Goal: Ask a question

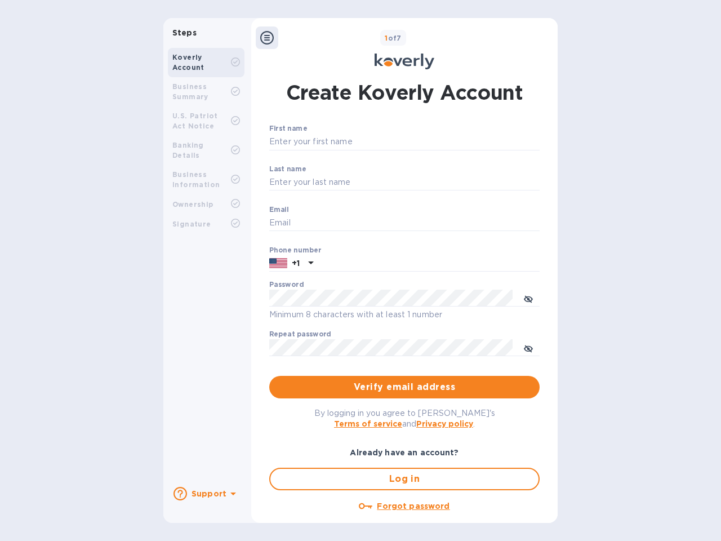
click at [206, 494] on b "Support" at bounding box center [209, 493] width 35 height 9
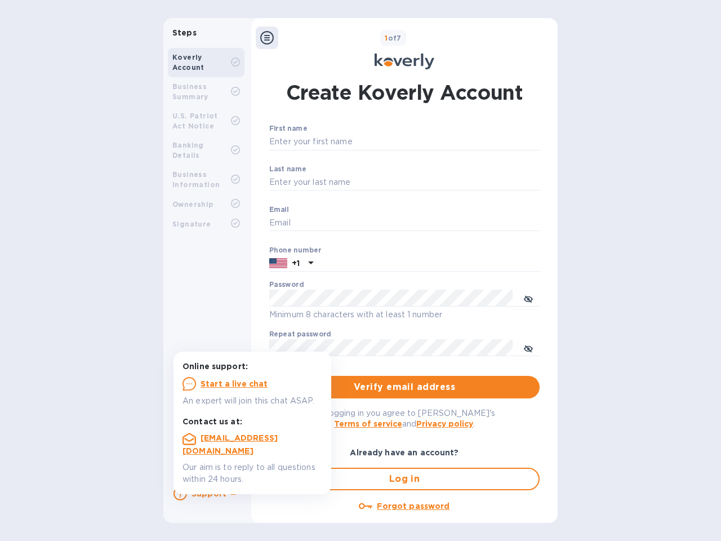
click at [180, 494] on icon at bounding box center [181, 494] width 14 height 14
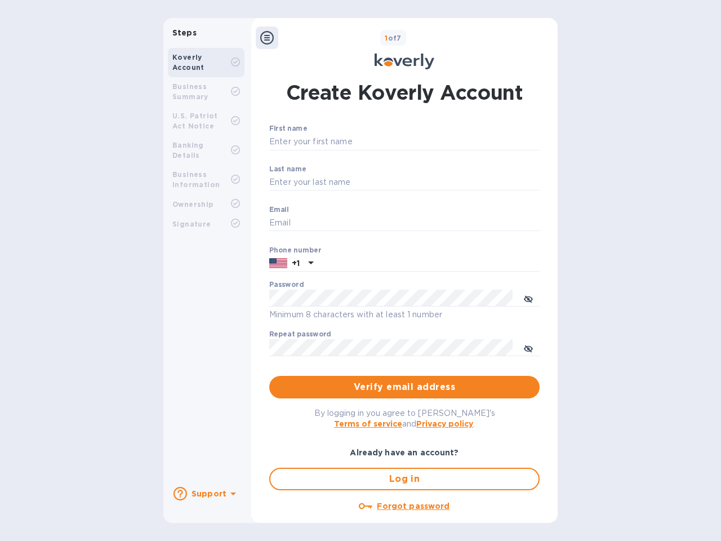
click at [232, 495] on icon at bounding box center [234, 494] width 6 height 3
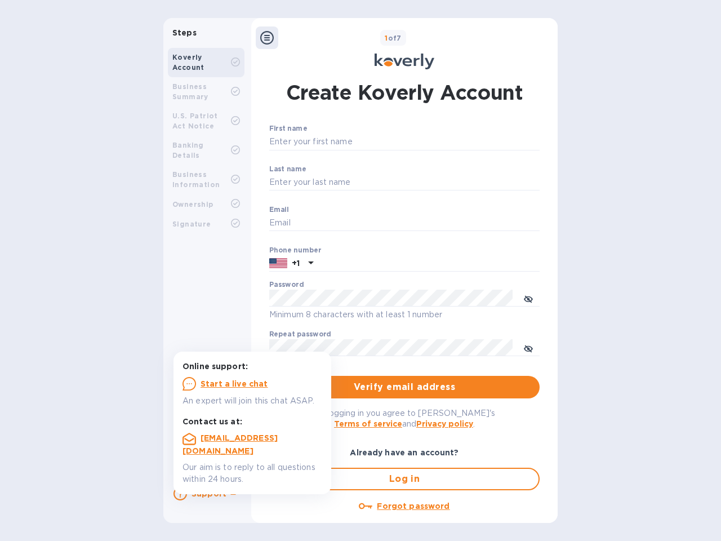
click at [267, 38] on icon at bounding box center [267, 38] width 14 height 14
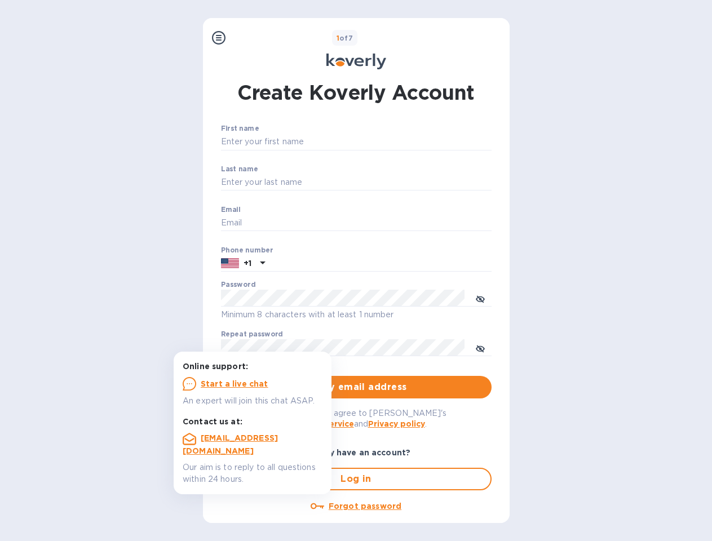
click at [402, 142] on input "First name" at bounding box center [356, 142] width 271 height 17
click at [402, 183] on input "Last name" at bounding box center [356, 182] width 271 height 17
click at [402, 223] on input "Email" at bounding box center [356, 223] width 271 height 17
click at [402, 264] on input "text" at bounding box center [380, 263] width 222 height 17
click at [291, 264] on input "text" at bounding box center [380, 263] width 222 height 17
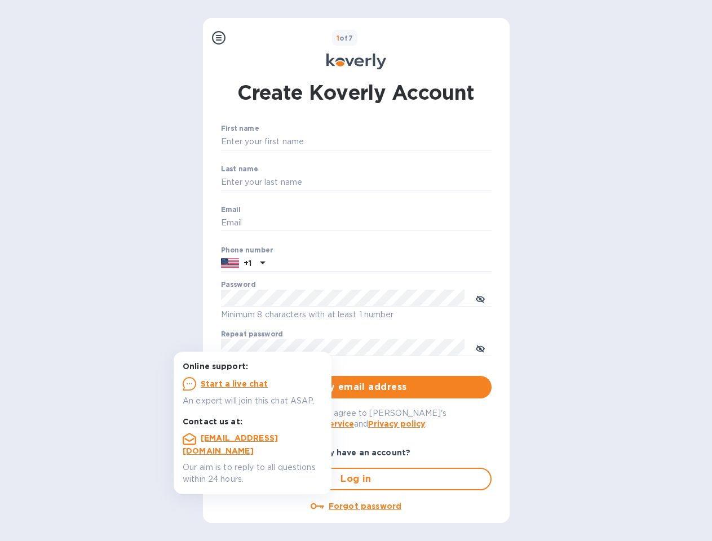
click at [309, 264] on input "text" at bounding box center [380, 263] width 222 height 17
